Goal: Find specific page/section: Find specific page/section

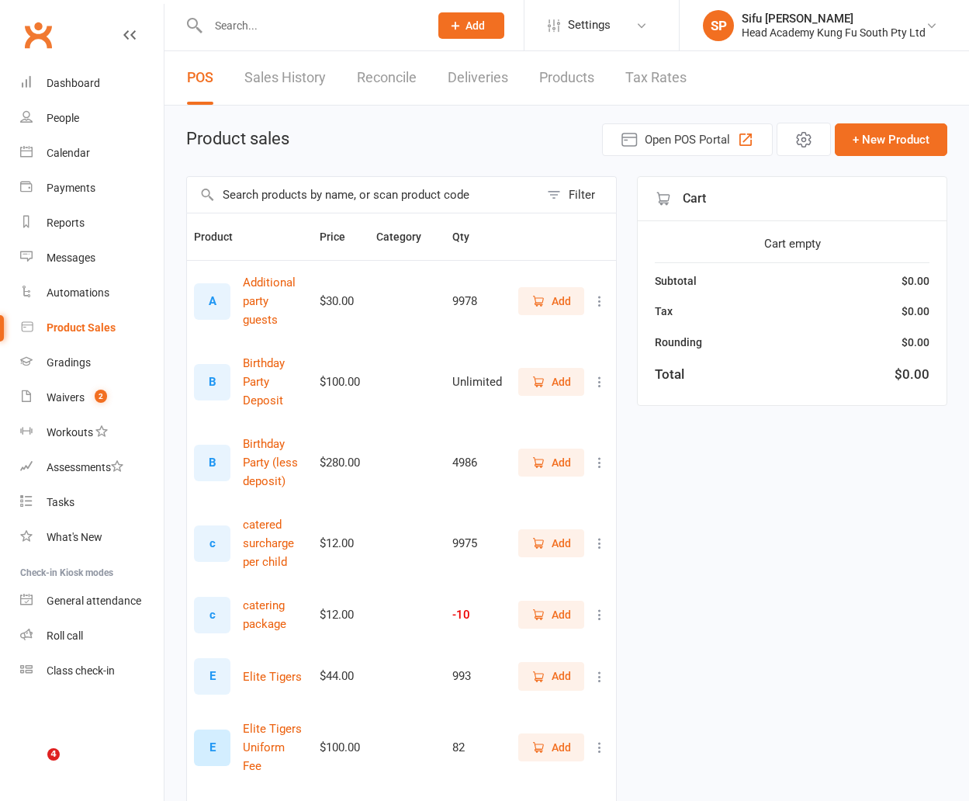
select select "100"
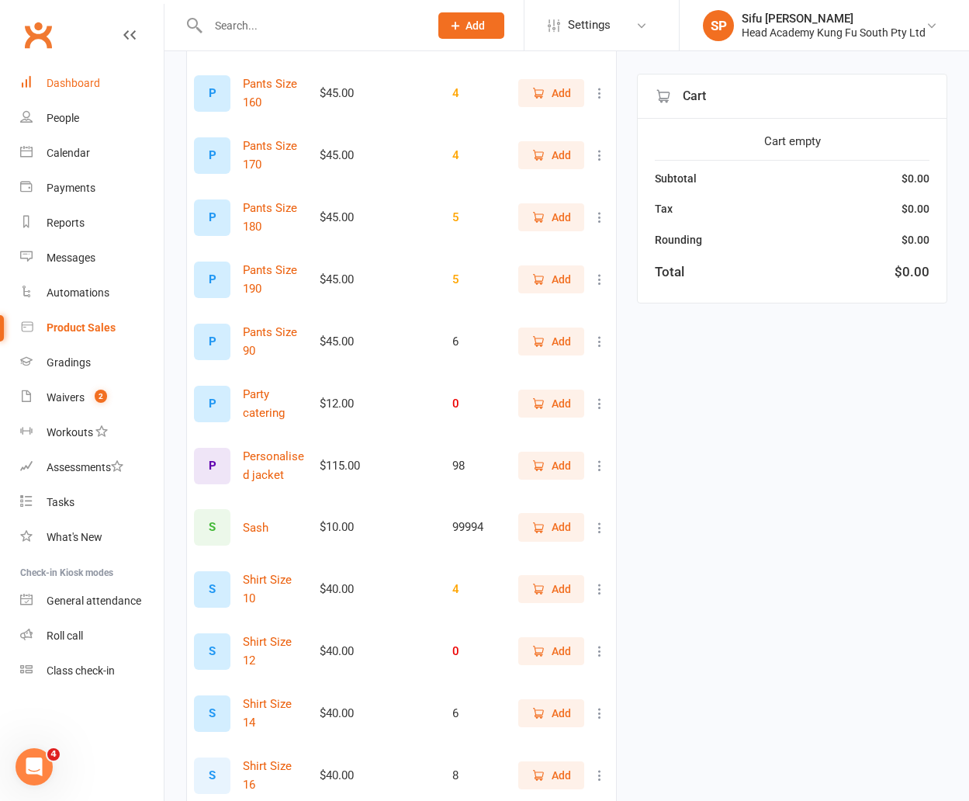
click at [62, 85] on div "Dashboard" at bounding box center [74, 83] width 54 height 12
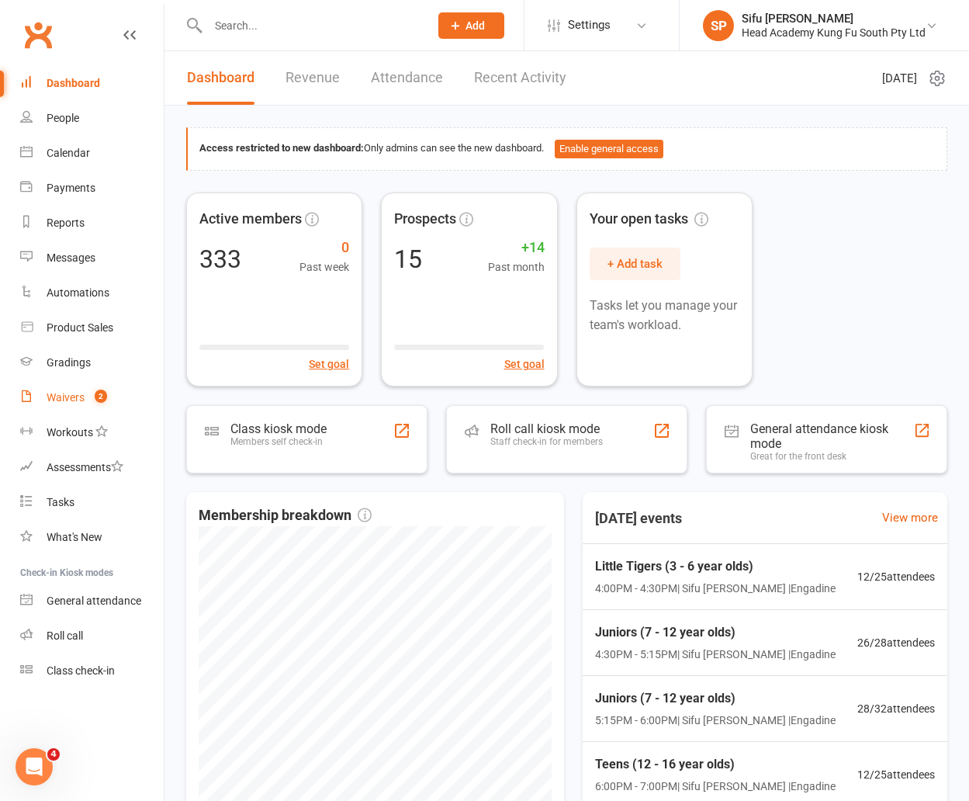
click at [78, 388] on link "Waivers 2" at bounding box center [92, 397] width 144 height 35
select select "100"
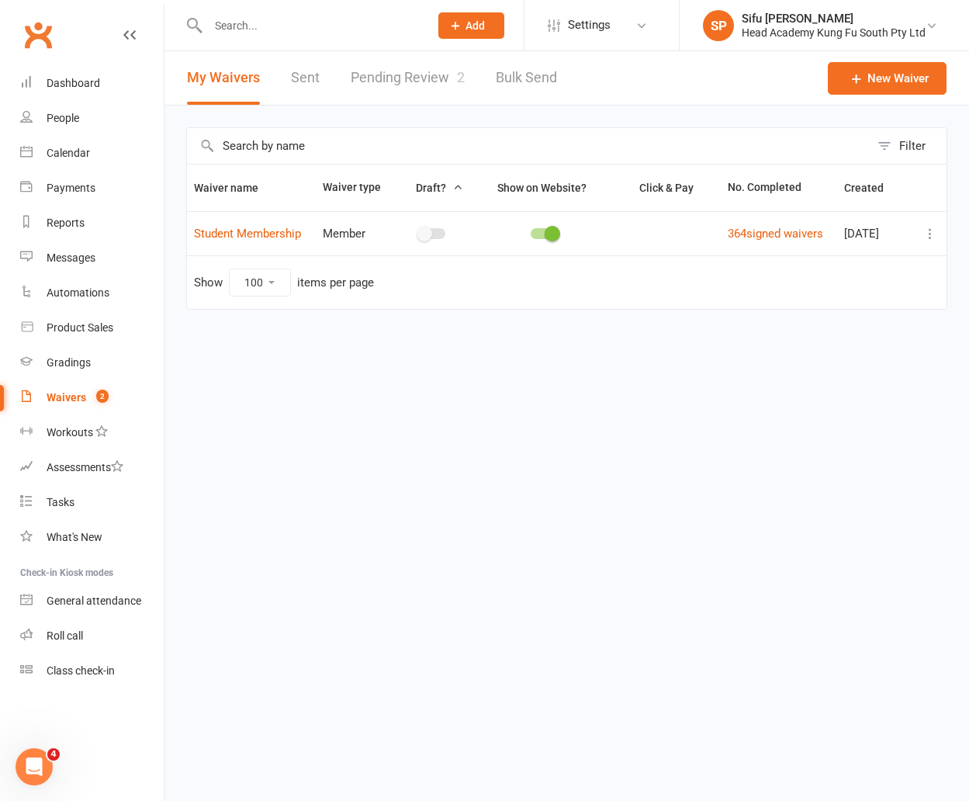
click at [410, 80] on link "Pending Review 2" at bounding box center [408, 78] width 114 height 54
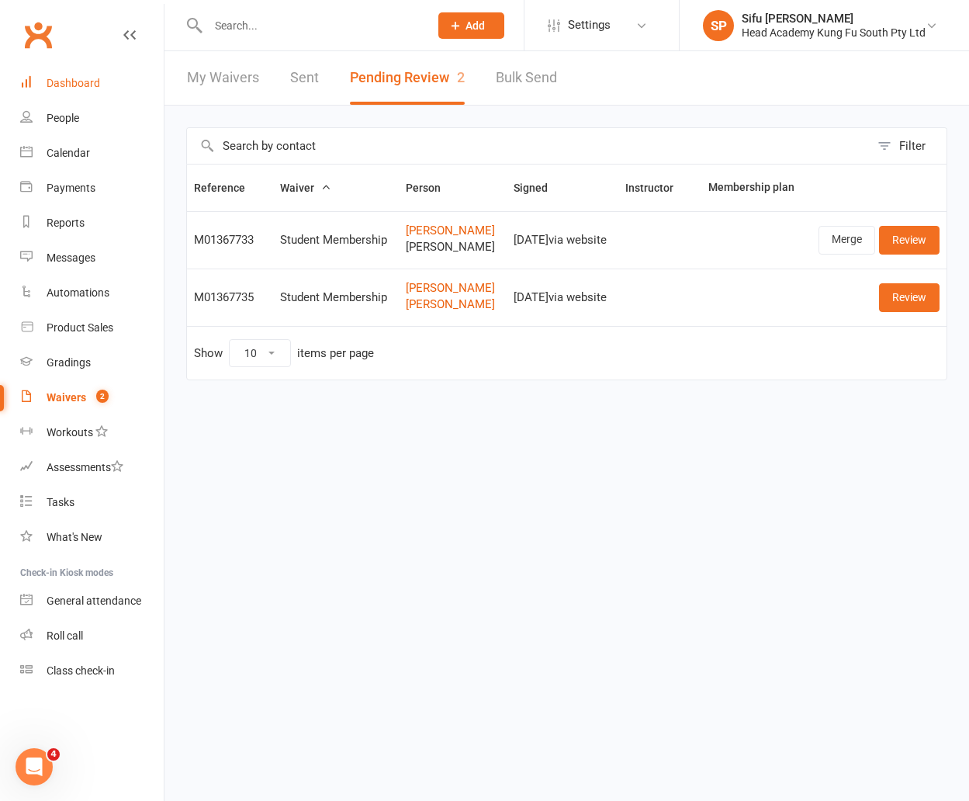
click at [63, 92] on link "Dashboard" at bounding box center [92, 83] width 144 height 35
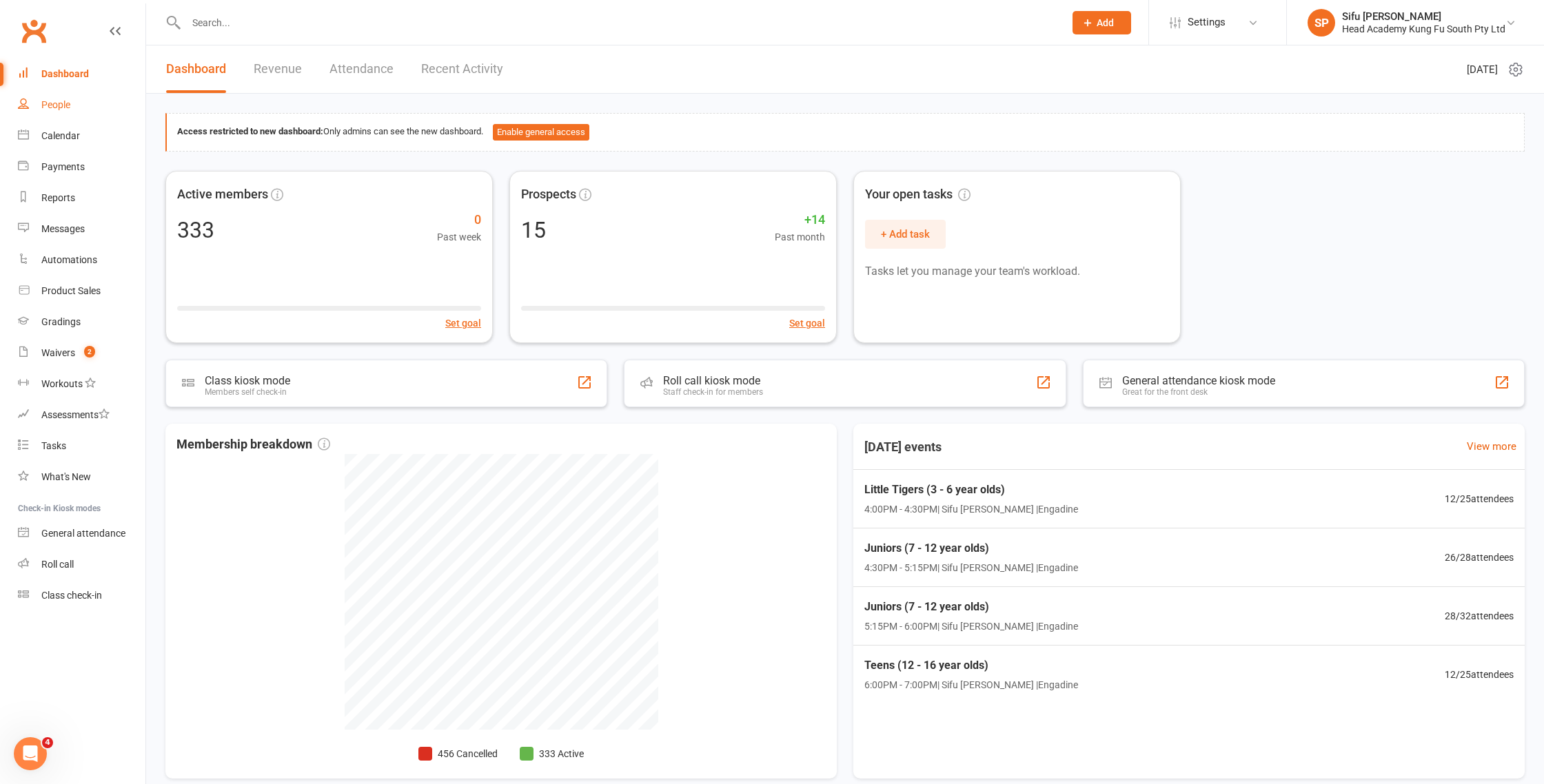
click at [63, 111] on link "People" at bounding box center [82, 105] width 128 height 31
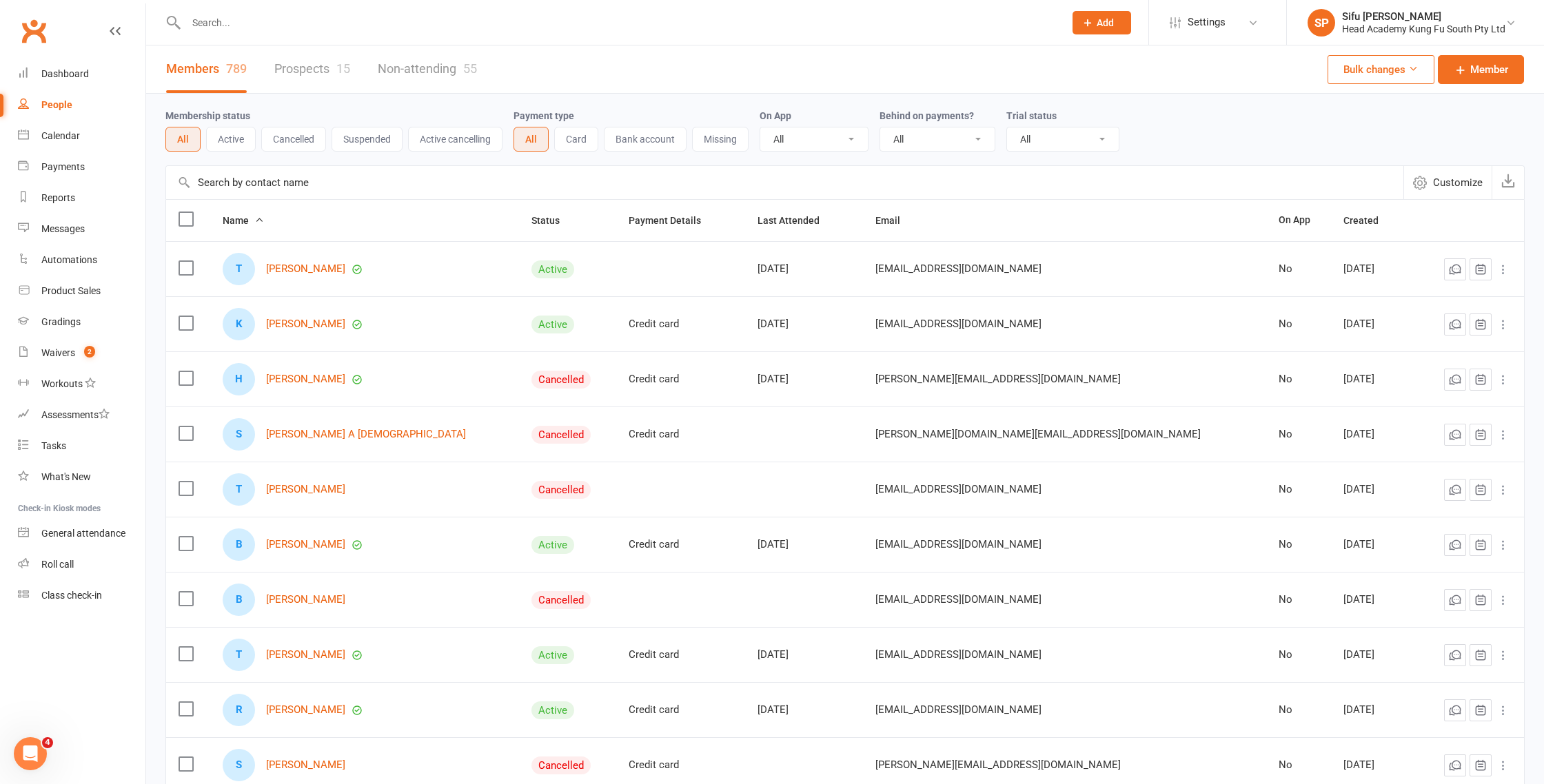
click at [304, 194] on input "text" at bounding box center [784, 182] width 1238 height 33
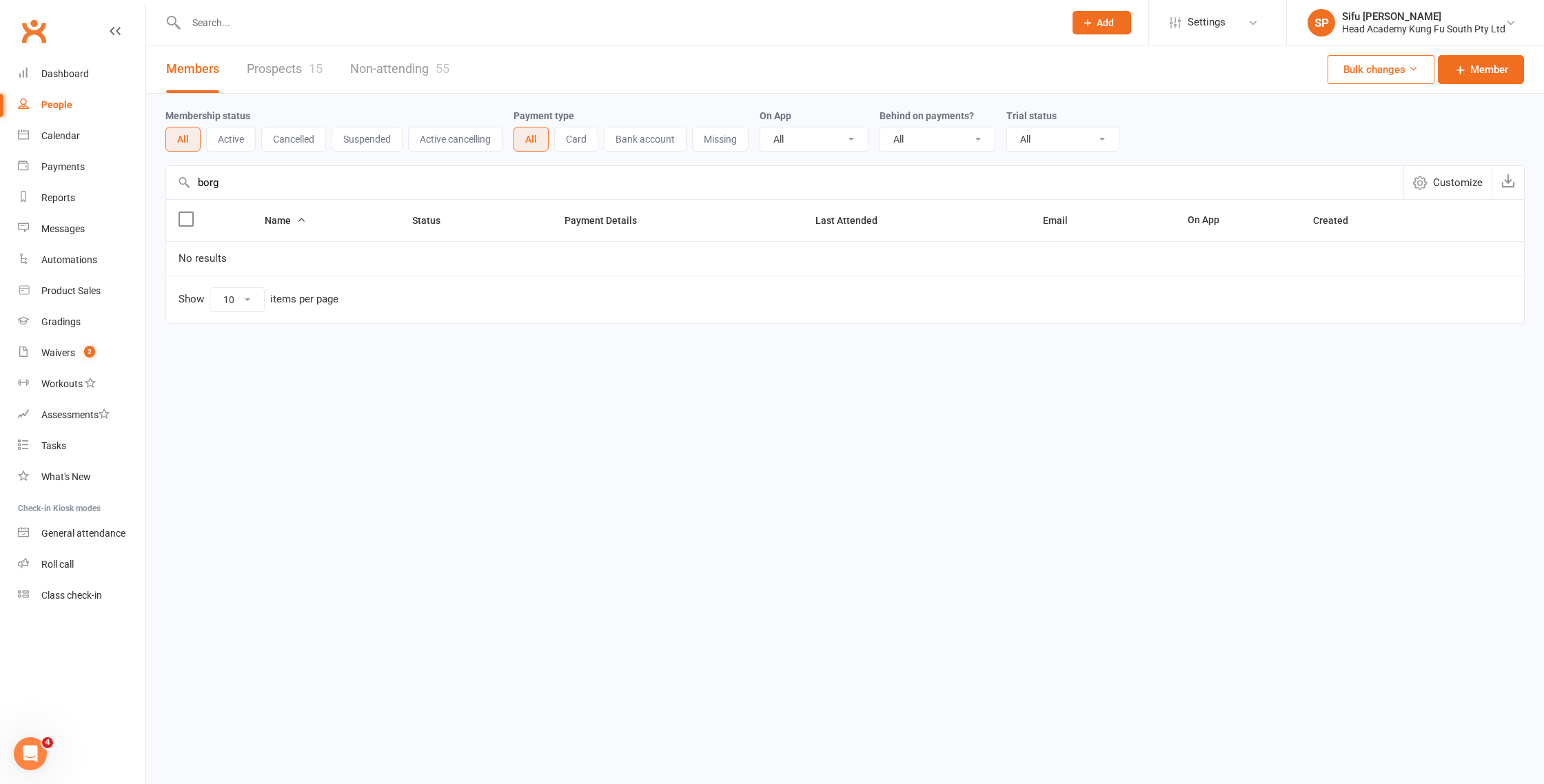
type input "borg"
click at [297, 67] on link "Prospects 15" at bounding box center [284, 69] width 76 height 48
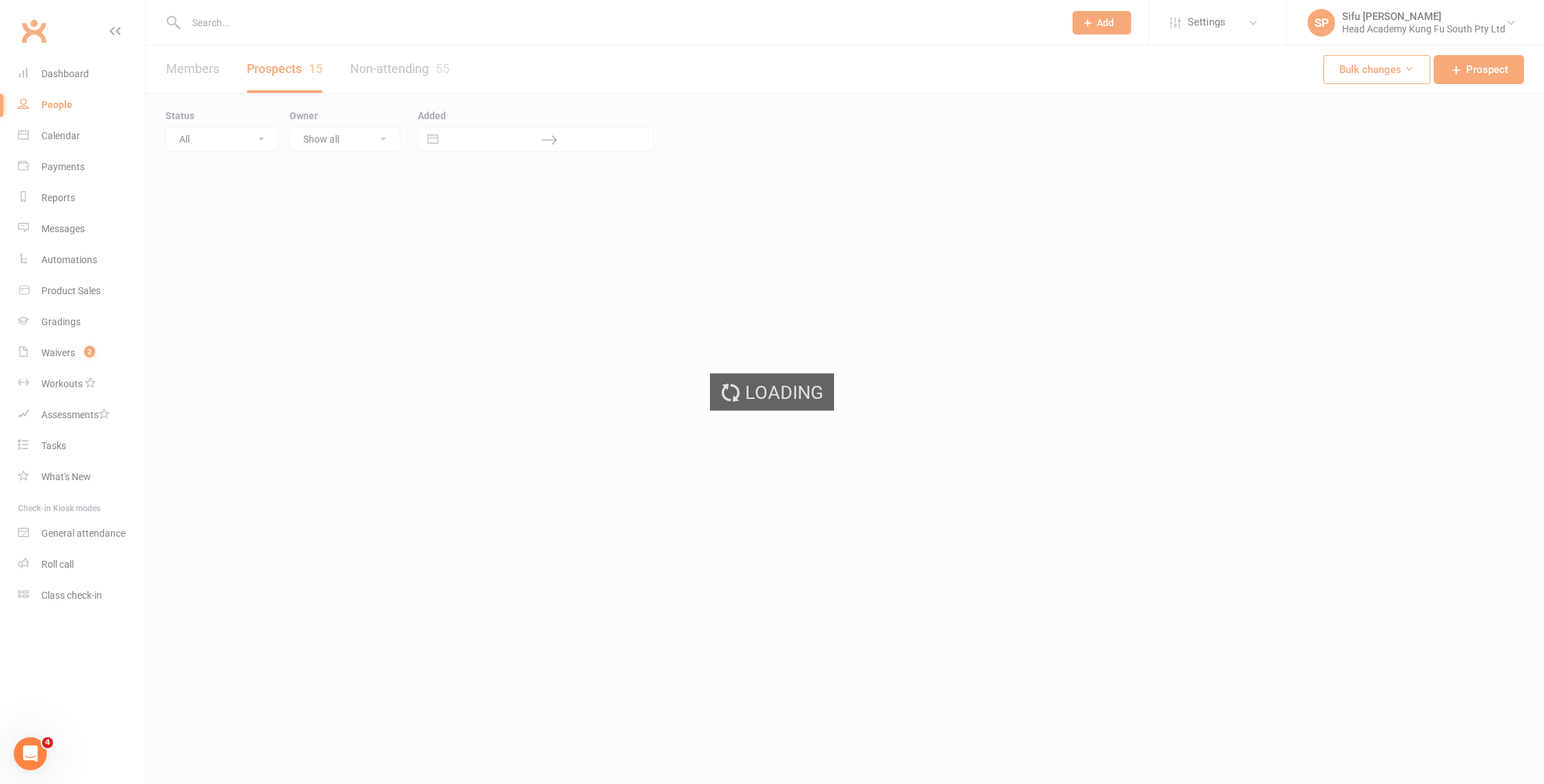
select select "25"
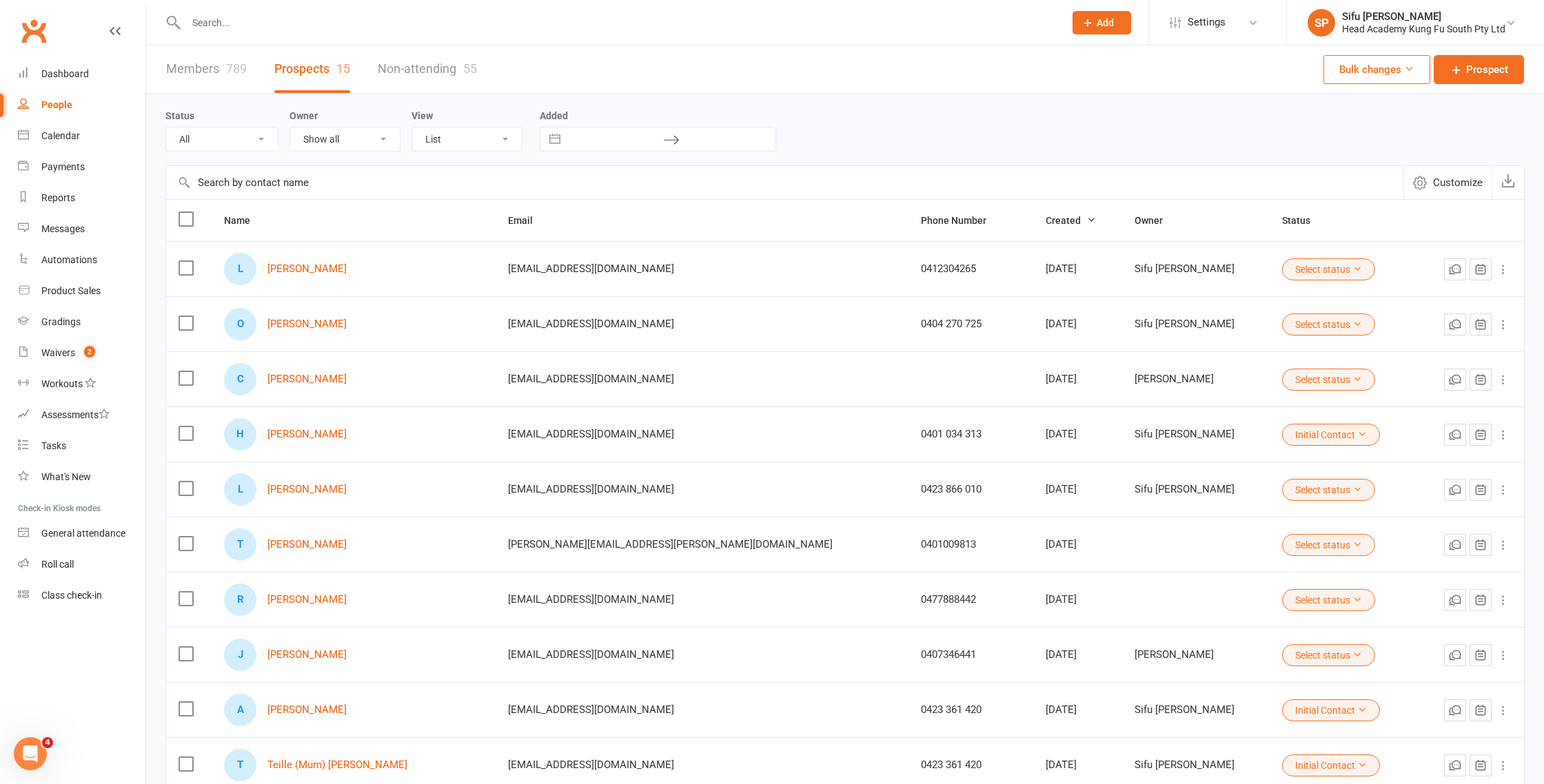
click at [315, 178] on input "text" at bounding box center [784, 182] width 1238 height 33
click at [322, 544] on link "[PERSON_NAME]" at bounding box center [306, 544] width 79 height 12
